Goal: Task Accomplishment & Management: Complete application form

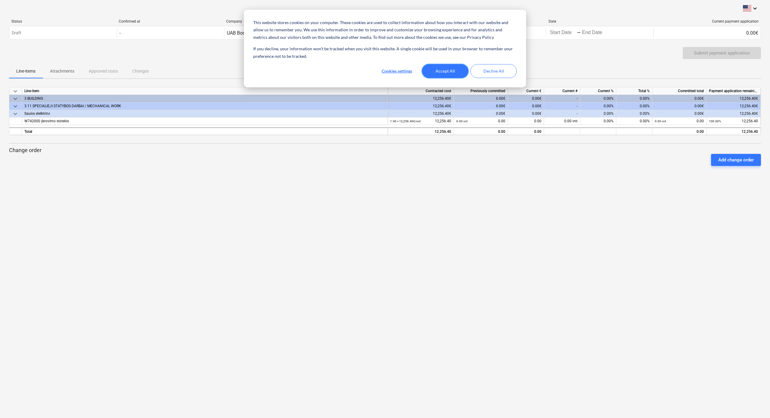
click at [439, 73] on button "Accept All" at bounding box center [445, 71] width 46 height 14
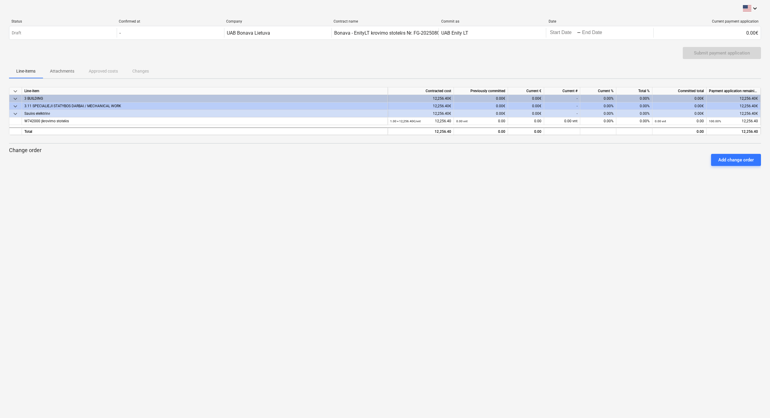
click at [442, 104] on div "0.00€" at bounding box center [526, 106] width 36 height 8
click at [286, 195] on div "keyboard_arrow_down Status Confirmed at Company Contract name Commit as Date Cu…" at bounding box center [385, 209] width 770 height 418
click at [442, 114] on div "0.00€" at bounding box center [526, 114] width 36 height 8
click at [442, 122] on div "0.00 vnt" at bounding box center [562, 121] width 36 height 8
click at [442, 120] on div "0.00" at bounding box center [526, 121] width 36 height 8
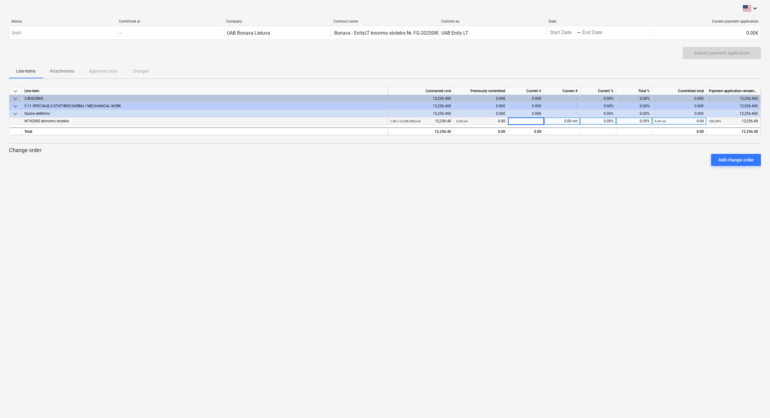
click at [442, 120] on input at bounding box center [526, 120] width 36 height 7
click at [442, 122] on div "0.00 vnt" at bounding box center [562, 121] width 36 height 8
type input "0.8"
click at [442, 190] on div "keyboard_arrow_down Status Confirmed at Company Contract name Commit as Date Cu…" at bounding box center [385, 209] width 770 height 418
click at [442, 162] on div "Add change order" at bounding box center [737, 160] width 36 height 8
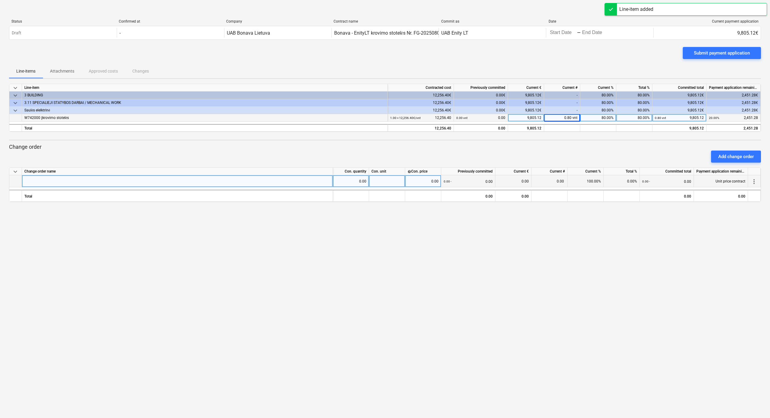
click at [57, 181] on div at bounding box center [177, 181] width 311 height 12
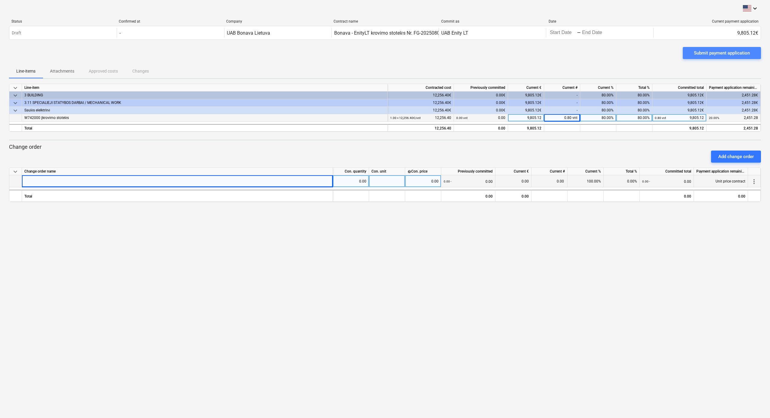
click at [442, 51] on div "Submit payment application" at bounding box center [722, 53] width 56 height 8
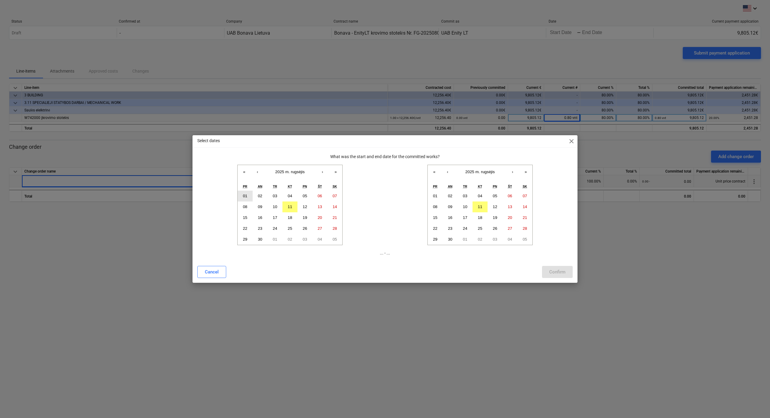
click at [243, 196] on button "01" at bounding box center [245, 195] width 15 height 11
click at [442, 205] on abbr "11" at bounding box center [480, 206] width 5 height 5
click at [442, 234] on div "Confirm" at bounding box center [558, 272] width 16 height 8
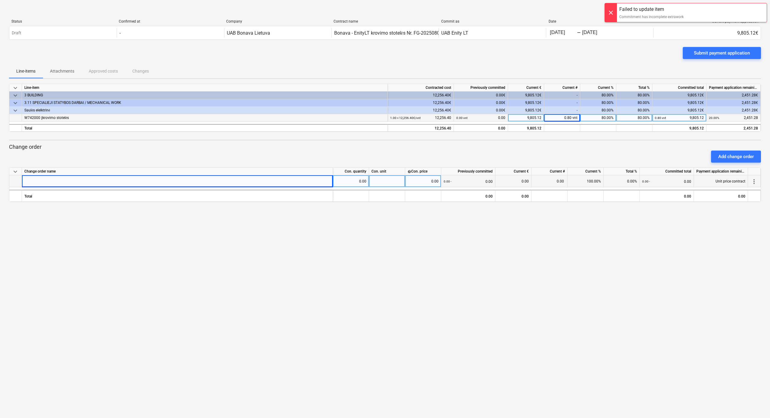
click at [442, 55] on div "Submit payment application" at bounding box center [385, 55] width 752 height 17
click at [54, 187] on div "keyboard_arrow_down Change order name Con. quantity Con. unit help Con. price P…" at bounding box center [385, 184] width 752 height 35
click at [56, 182] on div at bounding box center [177, 181] width 311 height 12
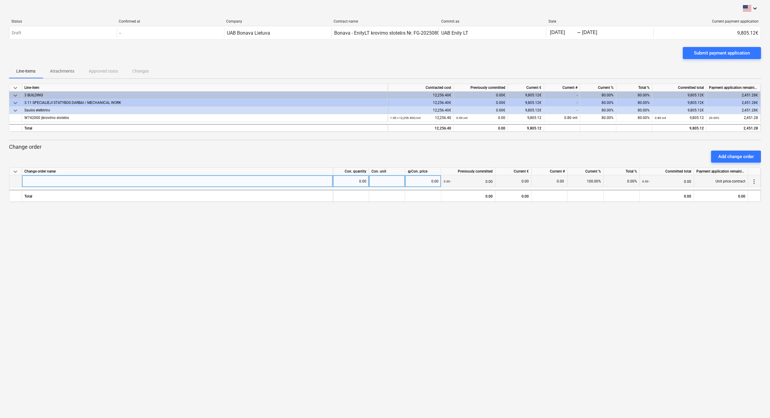
click at [82, 182] on div at bounding box center [177, 181] width 311 height 12
click at [442, 49] on button "Submit payment application" at bounding box center [722, 53] width 78 height 12
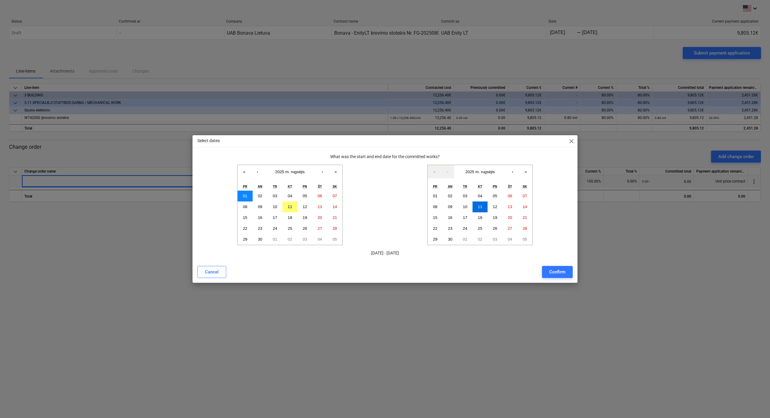
click at [245, 194] on abbr "01" at bounding box center [245, 196] width 5 height 5
click at [442, 204] on button "11" at bounding box center [480, 206] width 15 height 11
click at [442, 234] on div "Confirm" at bounding box center [558, 272] width 16 height 8
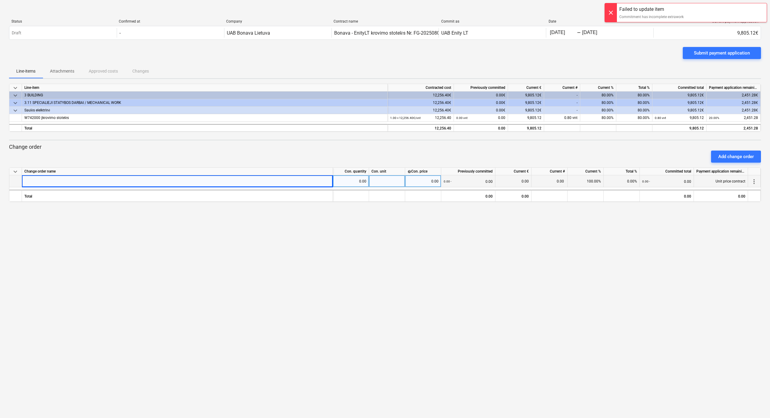
click at [69, 183] on div at bounding box center [177, 181] width 311 height 12
click at [54, 69] on p "Attachments" at bounding box center [62, 71] width 24 height 6
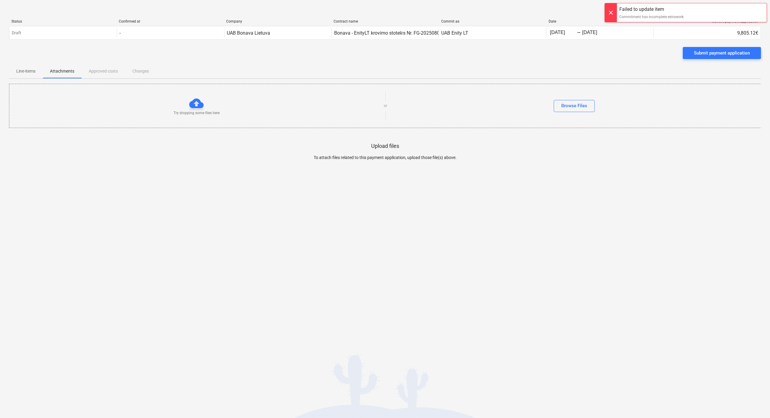
click at [103, 72] on div "Line-items Attachments Approved costs Changes" at bounding box center [385, 71] width 752 height 14
click at [101, 73] on div "Line-items Attachments Approved costs Changes" at bounding box center [385, 71] width 752 height 14
click at [33, 72] on p "Line-items" at bounding box center [25, 71] width 19 height 6
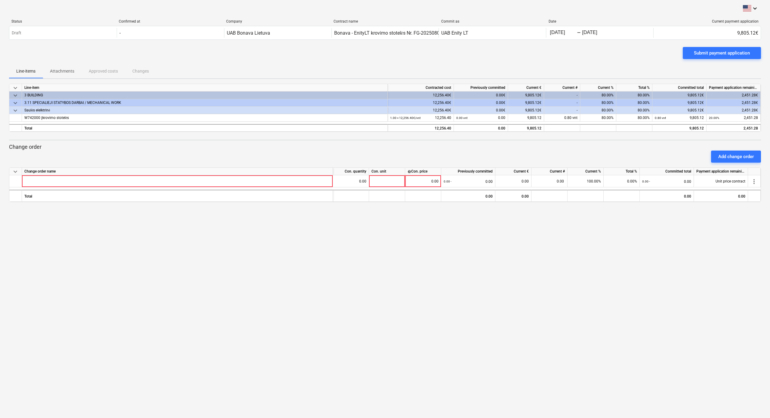
click at [16, 109] on span "keyboard_arrow_down" at bounding box center [15, 110] width 7 height 7
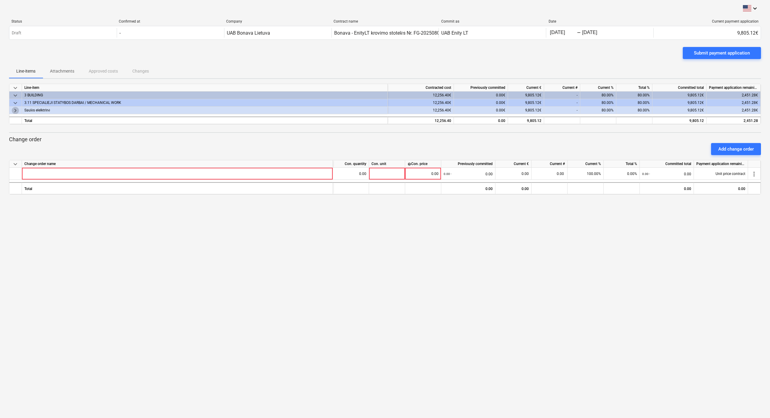
click at [16, 109] on span "keyboard_arrow_right" at bounding box center [15, 110] width 7 height 7
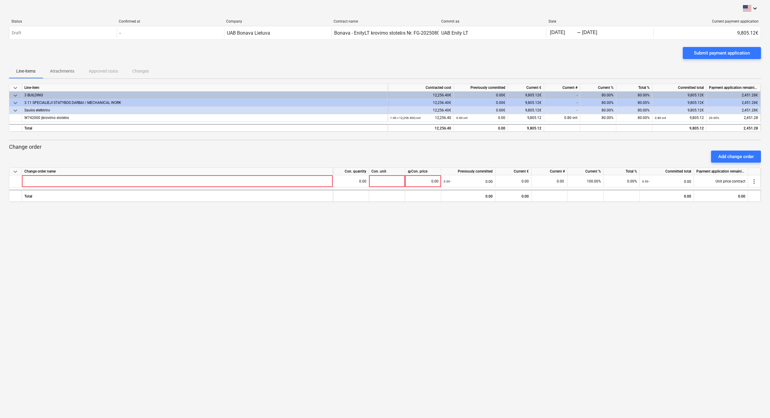
click at [15, 103] on span "keyboard_arrow_down" at bounding box center [15, 102] width 7 height 7
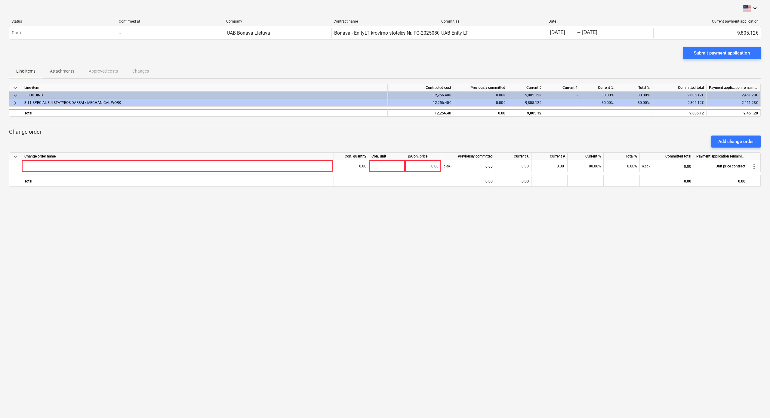
click at [15, 103] on span "keyboard_arrow_right" at bounding box center [15, 102] width 7 height 7
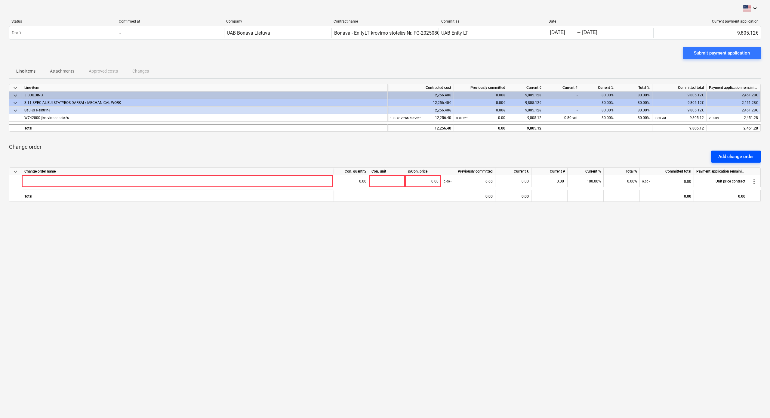
click at [442, 155] on div "Add change order" at bounding box center [737, 157] width 36 height 8
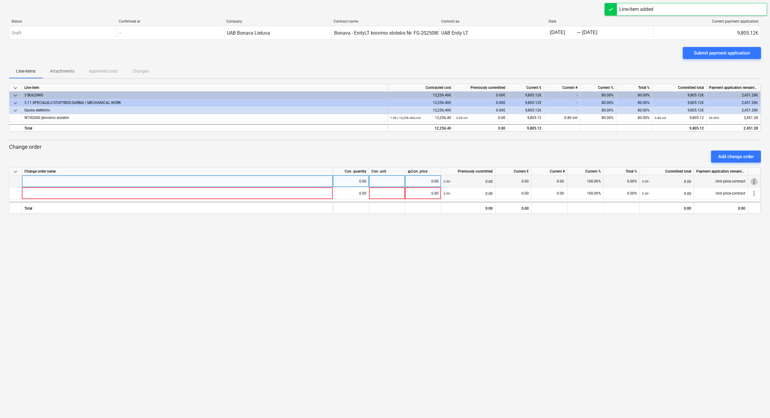
click at [442, 181] on span "more_vert" at bounding box center [754, 181] width 7 height 7
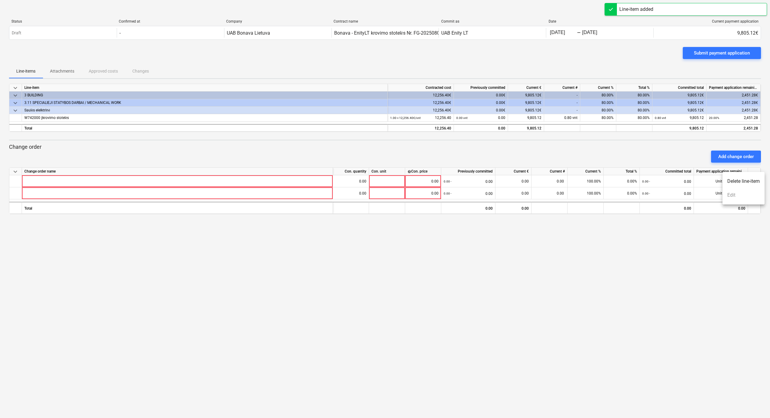
click at [442, 182] on li "Delete line-item" at bounding box center [744, 181] width 42 height 14
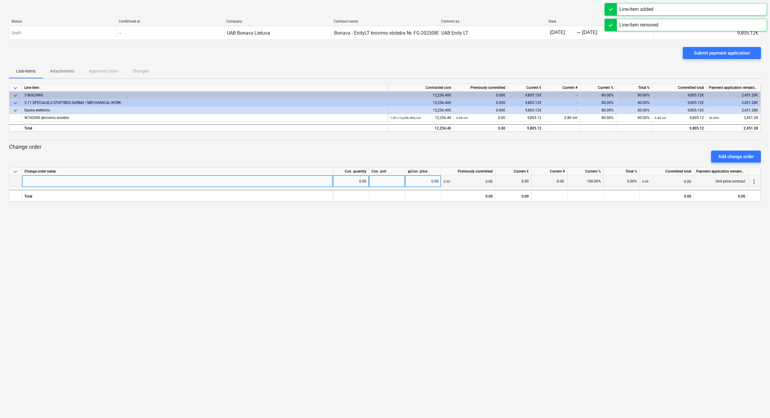
click at [442, 182] on span "more_vert" at bounding box center [754, 181] width 7 height 7
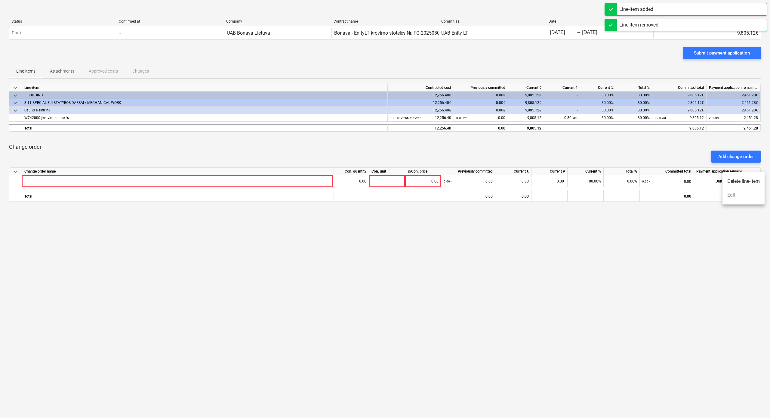
click at [442, 184] on li "Delete line-item" at bounding box center [744, 181] width 42 height 14
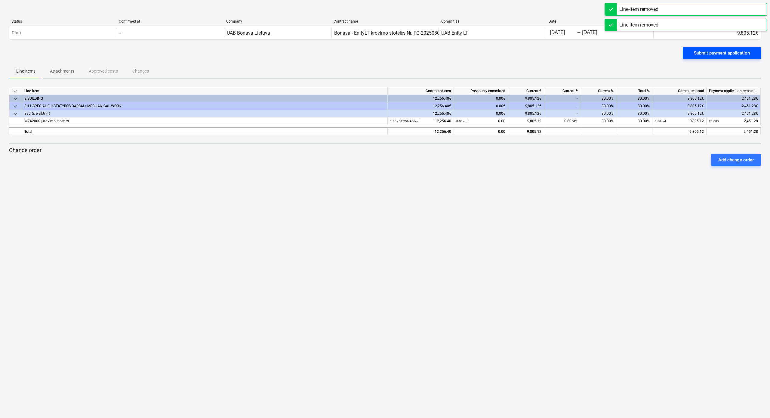
click at [442, 51] on div "Submit payment application" at bounding box center [722, 53] width 56 height 8
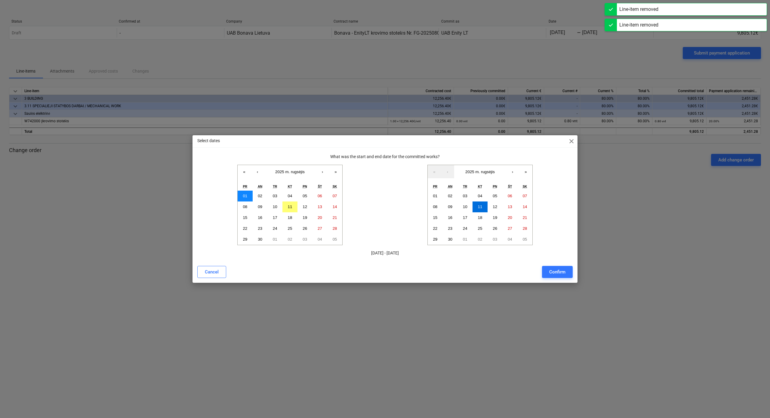
click at [238, 197] on button "01" at bounding box center [245, 195] width 15 height 11
click at [442, 203] on button "12" at bounding box center [495, 206] width 15 height 11
click at [442, 207] on button "11" at bounding box center [480, 206] width 15 height 11
click at [442, 234] on div "Confirm" at bounding box center [558, 272] width 16 height 8
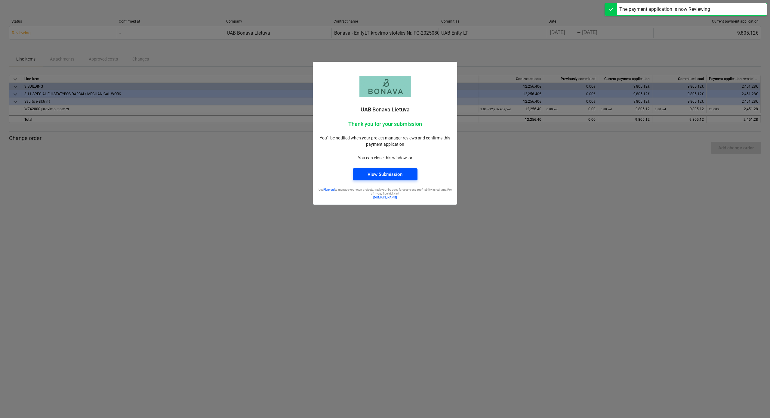
click at [382, 175] on div "View Submission" at bounding box center [385, 174] width 35 height 8
